Goal: Information Seeking & Learning: Learn about a topic

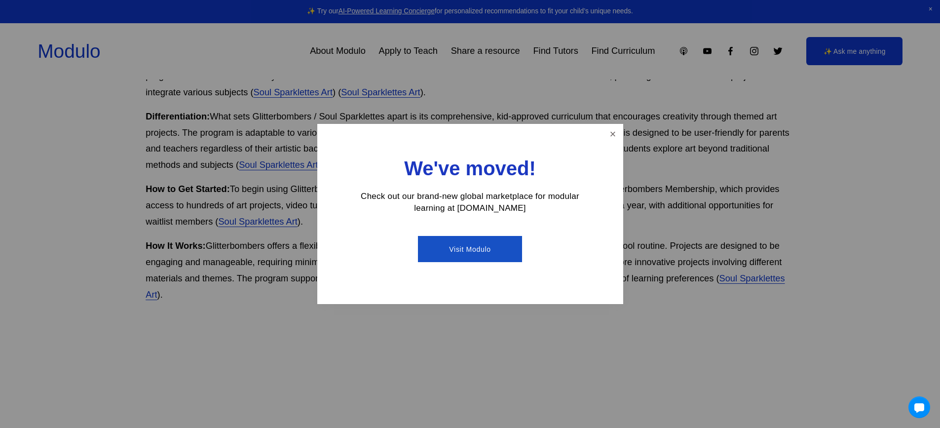
scroll to position [652, 0]
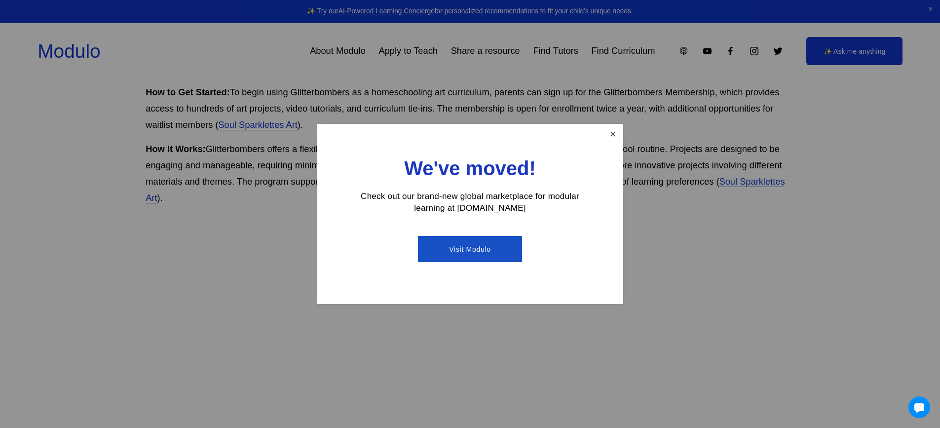
click at [619, 130] on link "Close" at bounding box center [612, 133] width 17 height 17
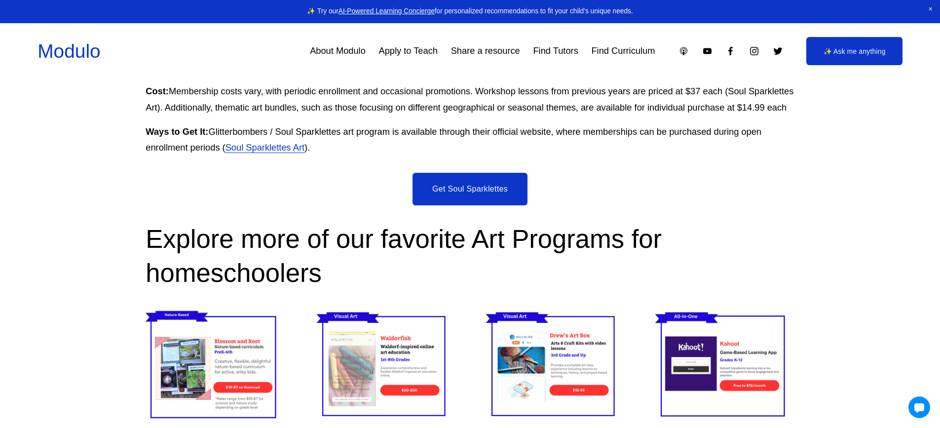
scroll to position [2123, 0]
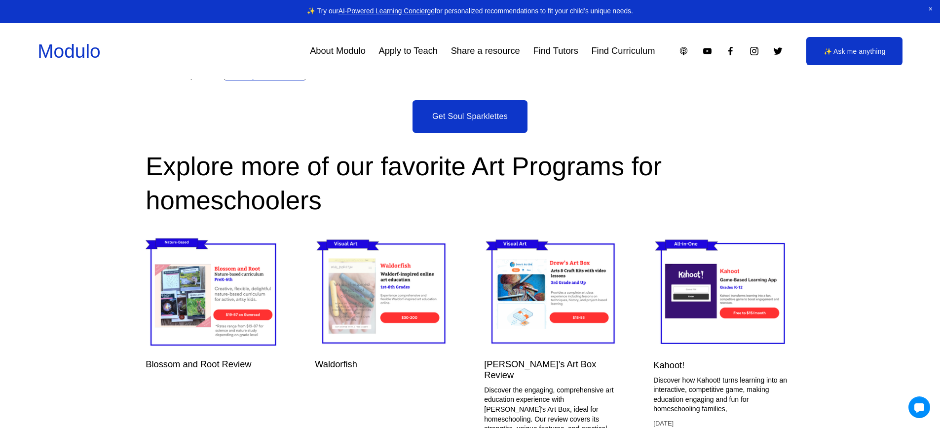
scroll to position [2376, 0]
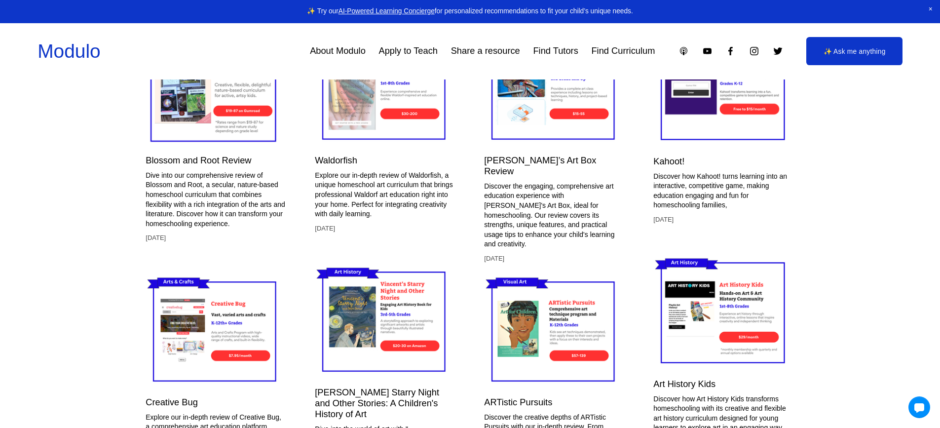
click at [521, 176] on link "[PERSON_NAME]’s Art Box Review" at bounding box center [540, 165] width 112 height 21
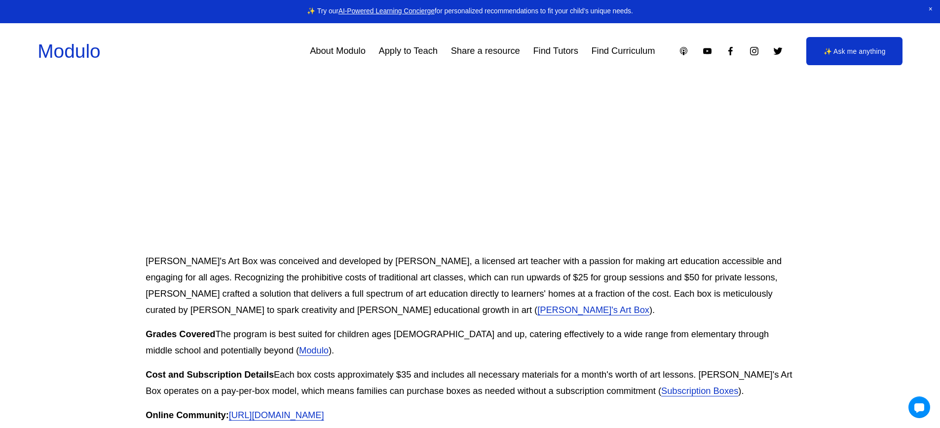
scroll to position [407, 0]
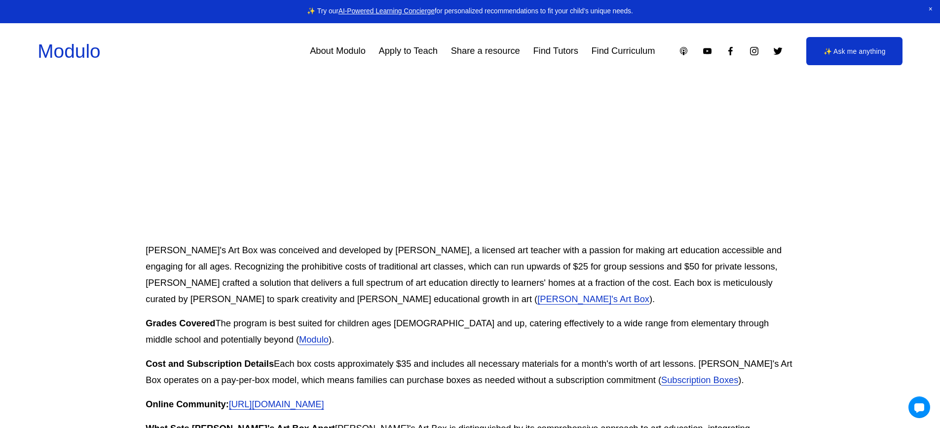
click at [662, 375] on link "Subscription Boxes" at bounding box center [700, 380] width 77 height 10
click at [324, 399] on link "https://www.facebook.com/groups/1134463956646591/" at bounding box center [276, 404] width 95 height 10
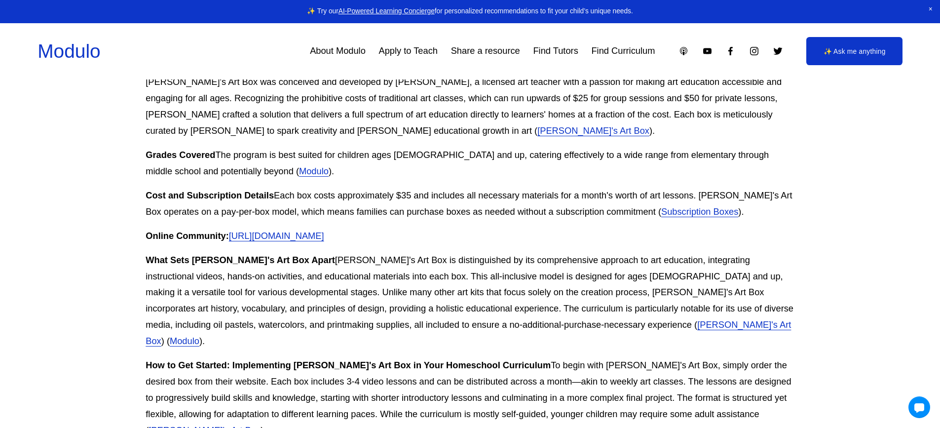
scroll to position [591, 0]
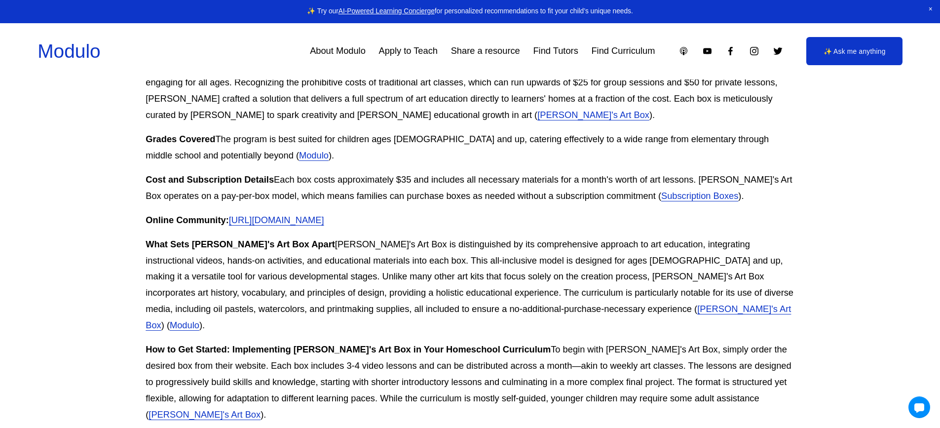
click at [463, 304] on link "[PERSON_NAME]'s Art Box" at bounding box center [469, 317] width 646 height 27
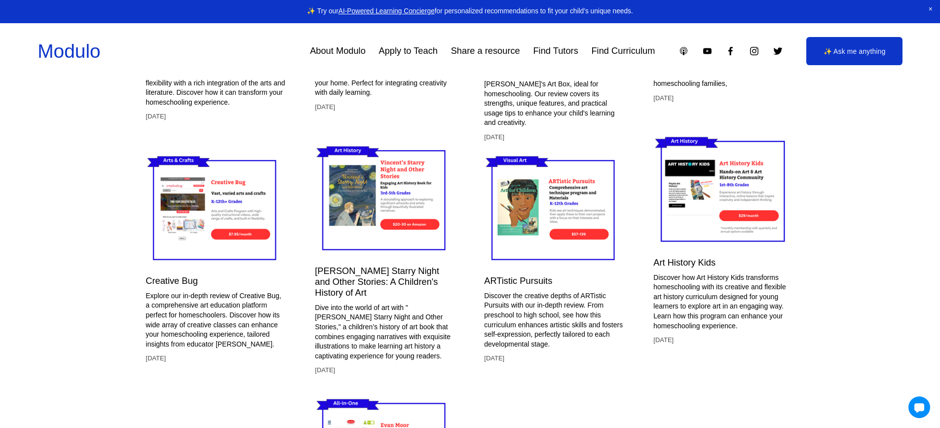
scroll to position [2524, 0]
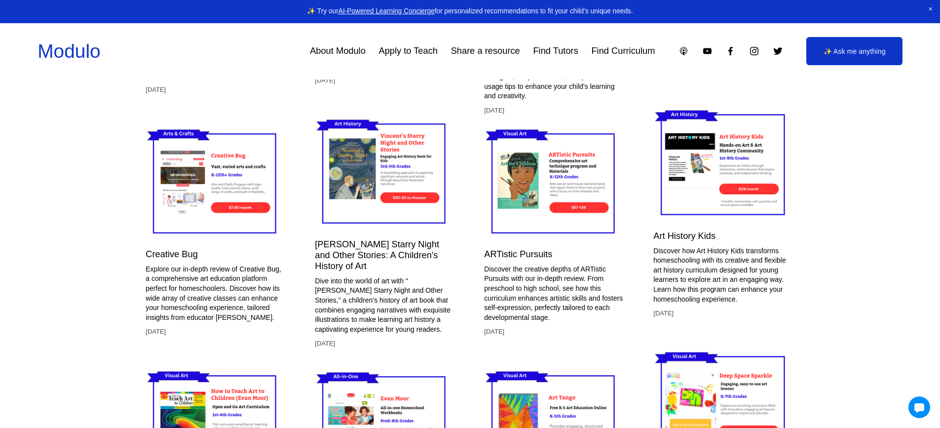
click at [206, 218] on img at bounding box center [216, 182] width 140 height 117
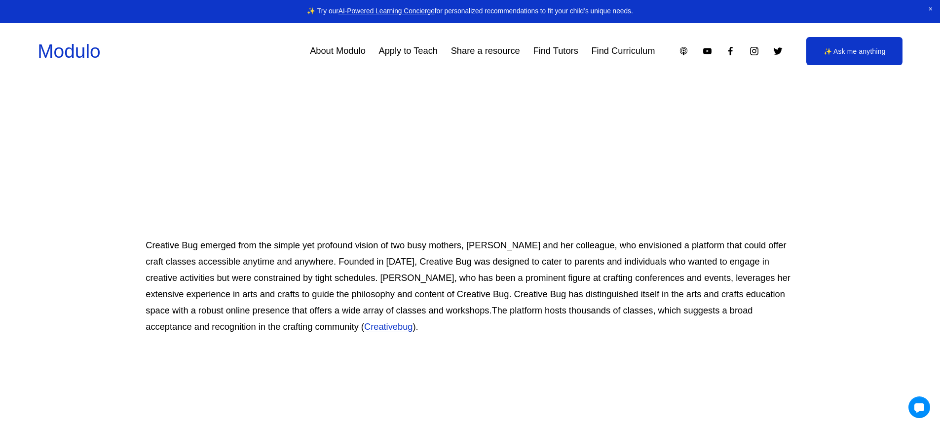
scroll to position [415, 0]
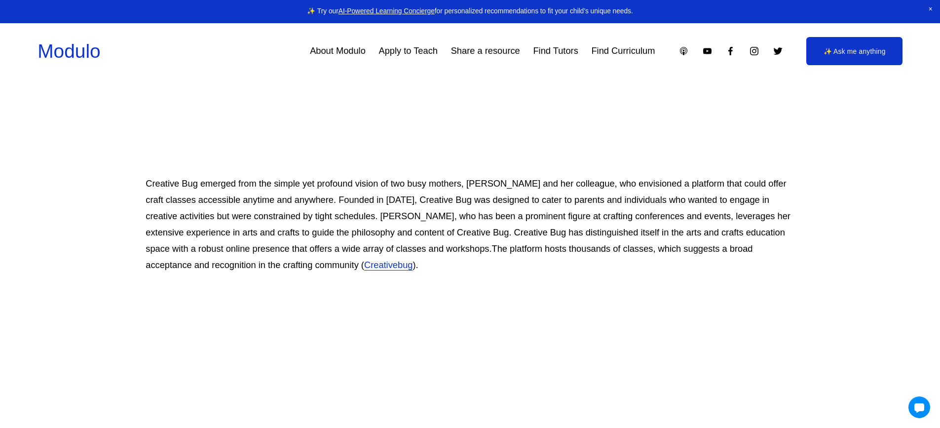
click at [364, 264] on link "Creativebug" at bounding box center [388, 265] width 49 height 10
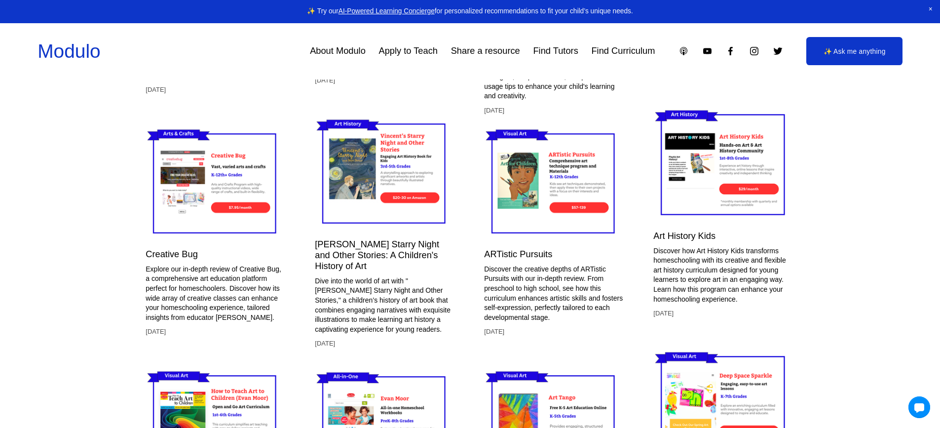
click at [555, 203] on img at bounding box center [554, 182] width 140 height 117
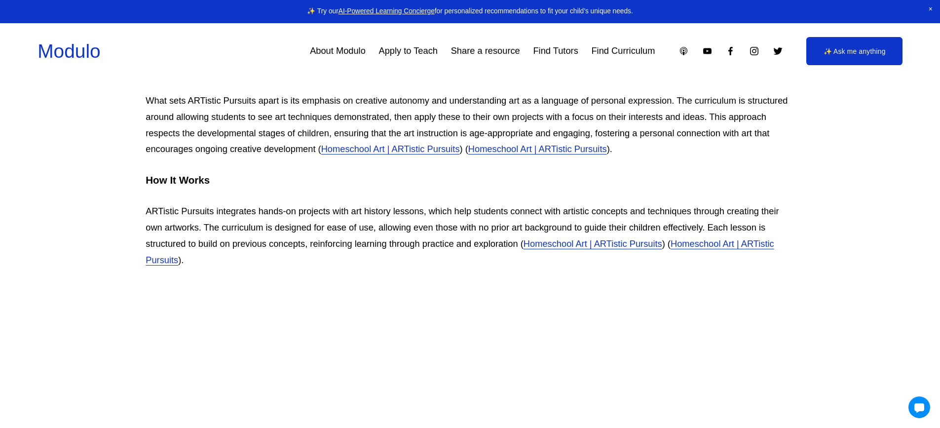
scroll to position [1267, 0]
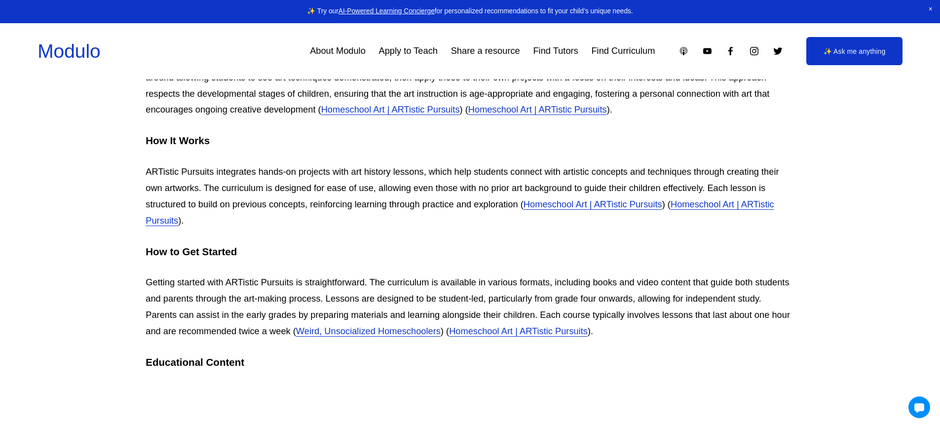
click at [704, 204] on link "Homeschool Art | ARTistic Pursuits" at bounding box center [460, 212] width 628 height 27
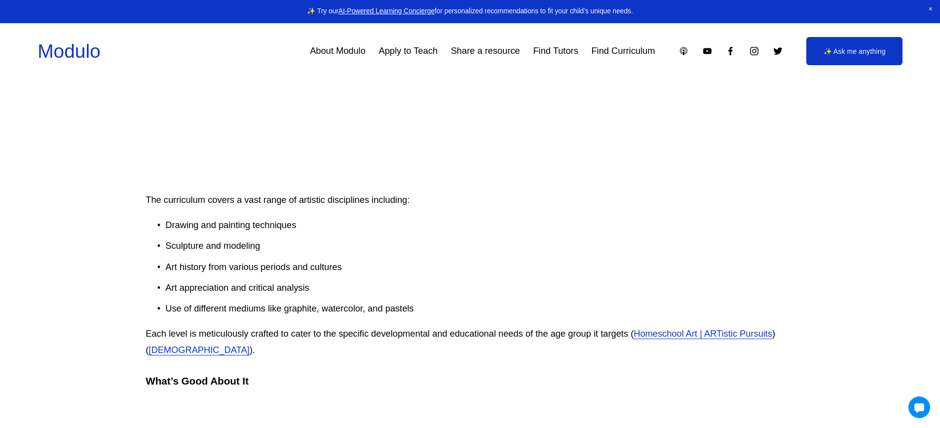
scroll to position [1929, 0]
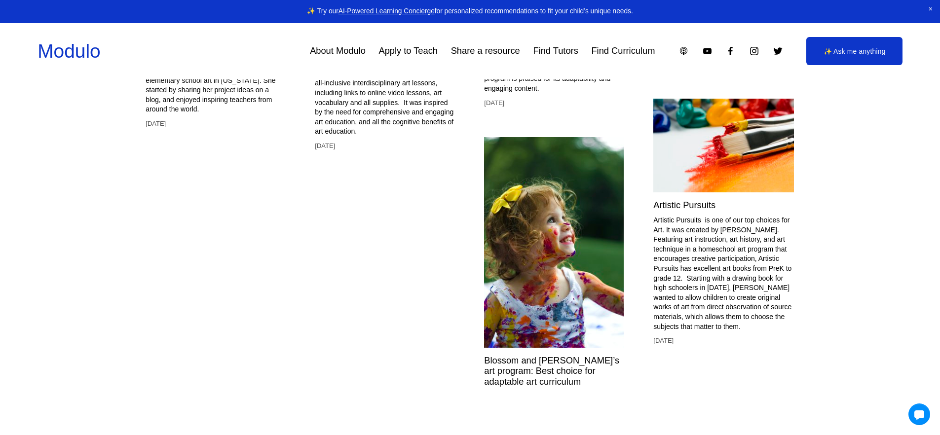
scroll to position [3289, 0]
